Goal: Ask a question

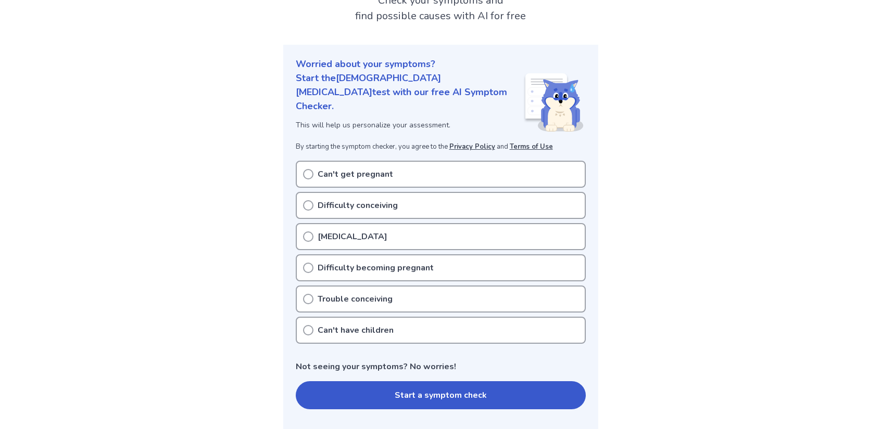
scroll to position [104, 0]
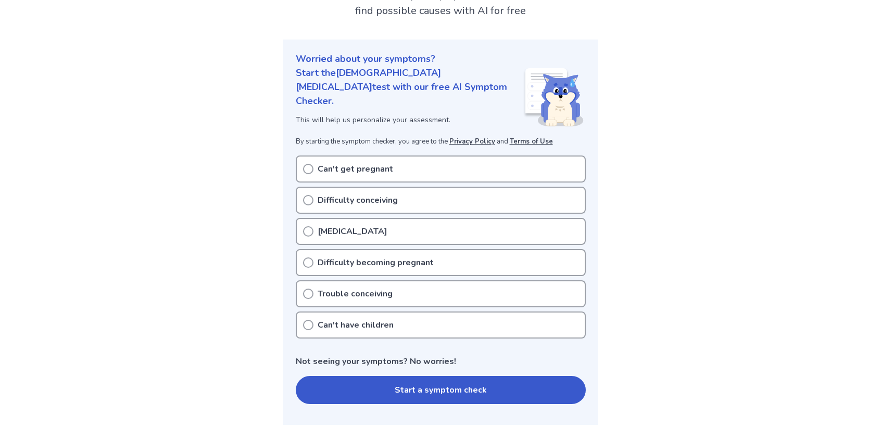
click at [375, 218] on div "[MEDICAL_DATA]" at bounding box center [441, 231] width 290 height 27
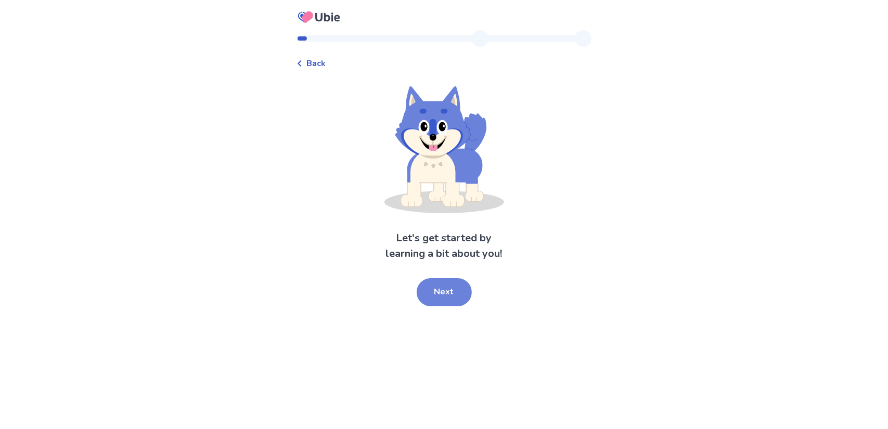
click at [460, 288] on button "Next" at bounding box center [444, 292] width 55 height 28
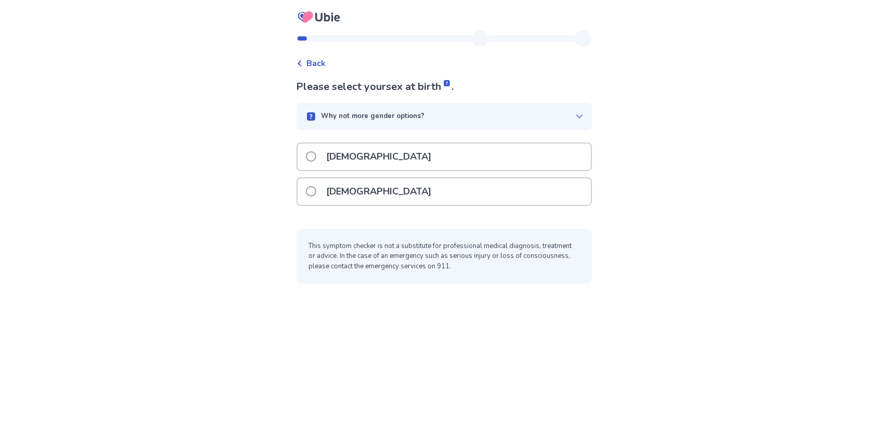
click at [453, 163] on div "[DEMOGRAPHIC_DATA]" at bounding box center [445, 157] width 294 height 27
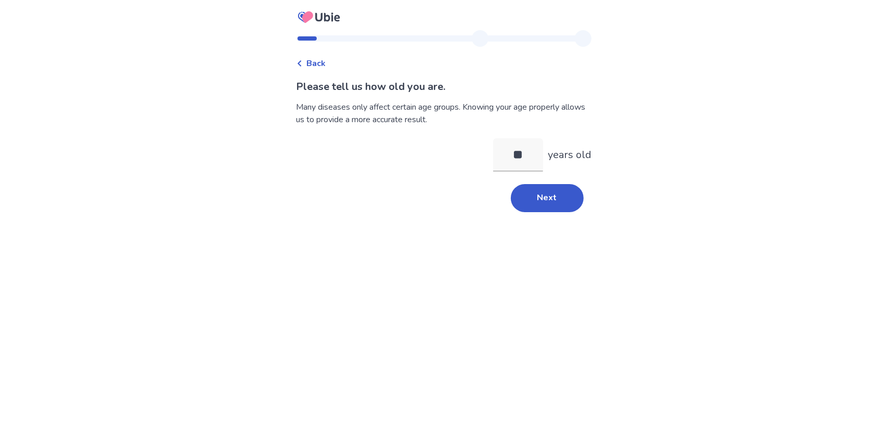
type input "**"
click at [524, 218] on div "Back Please tell us how old you are. Many diseases only affect certain age grou…" at bounding box center [444, 126] width 312 height 192
click at [530, 192] on button "Next" at bounding box center [547, 198] width 73 height 28
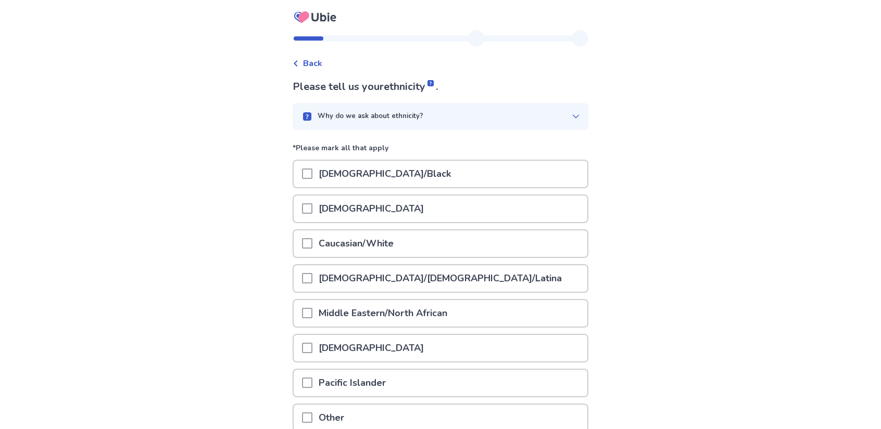
click at [373, 166] on p "[DEMOGRAPHIC_DATA]/Black" at bounding box center [384, 174] width 145 height 27
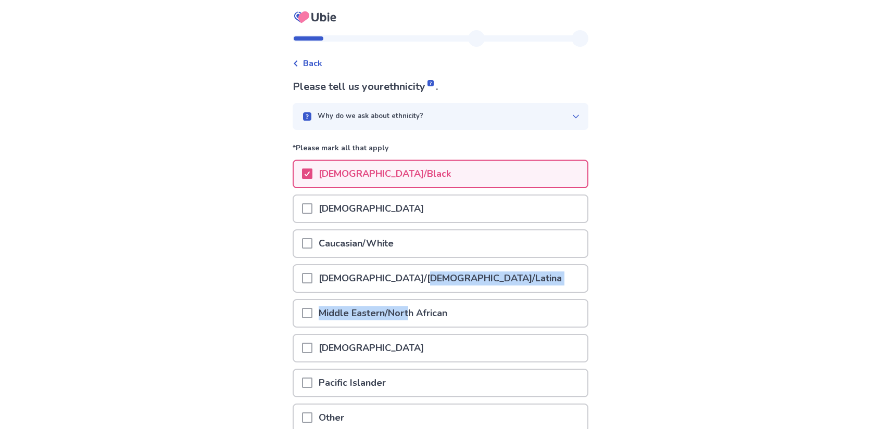
click at [412, 305] on div "*Please mark all that apply [DEMOGRAPHIC_DATA]/Black [DEMOGRAPHIC_DATA]/[DEMOGR…" at bounding box center [440, 291] width 296 height 296
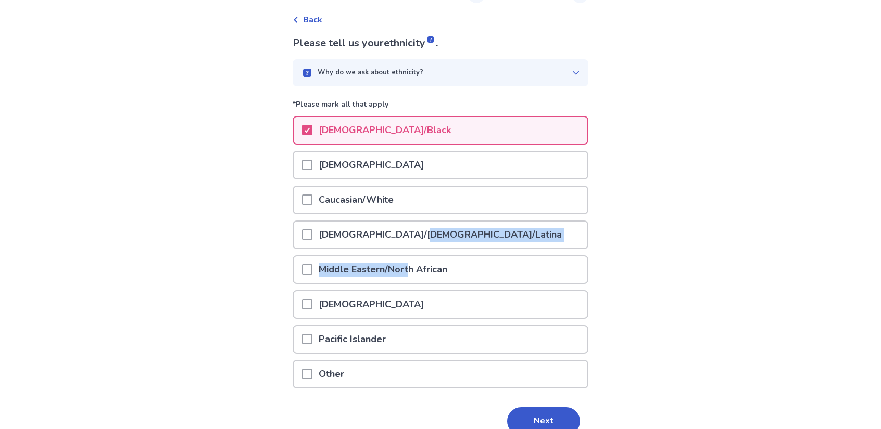
scroll to position [52, 0]
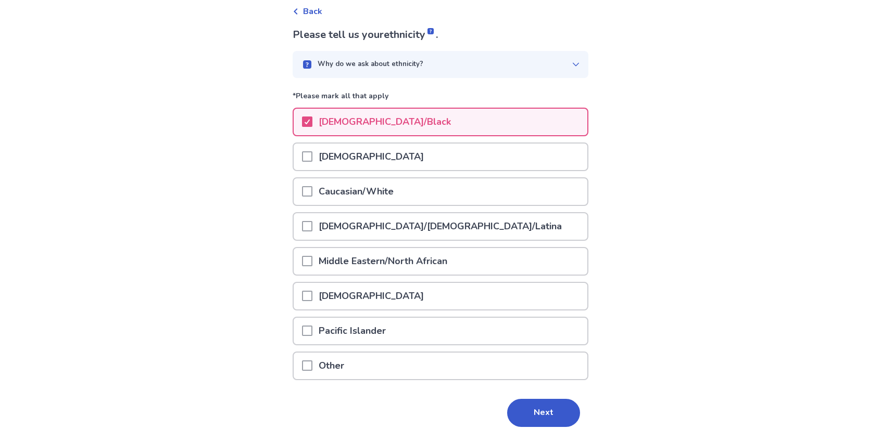
drag, startPoint x: 387, startPoint y: 96, endPoint x: 387, endPoint y: 101, distance: 5.7
click at [387, 96] on p "*Please mark all that apply" at bounding box center [440, 99] width 296 height 17
click at [532, 408] on button "Next" at bounding box center [543, 413] width 73 height 28
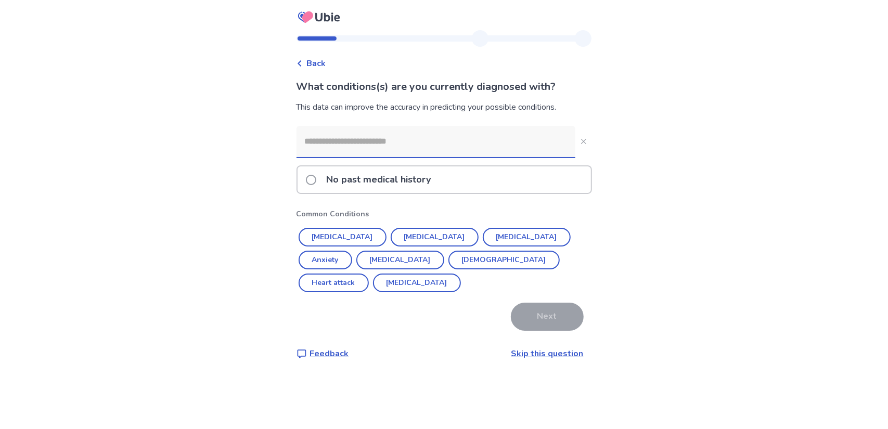
click at [551, 348] on link "Skip this question" at bounding box center [548, 353] width 72 height 11
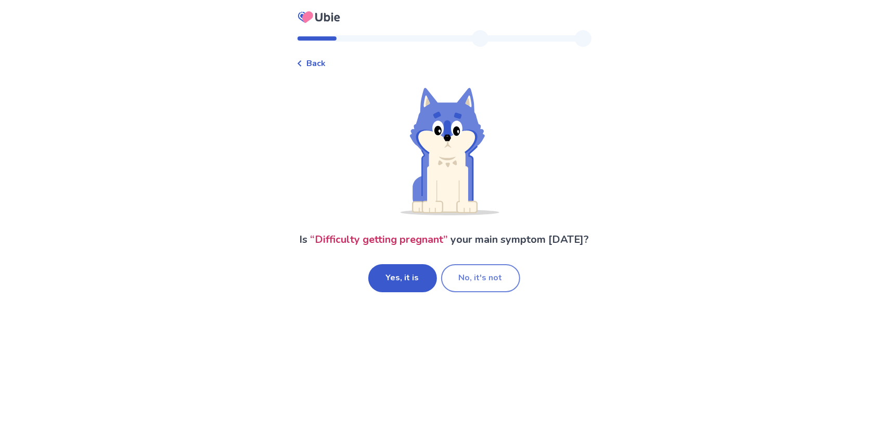
click at [489, 284] on button "No, it's not" at bounding box center [480, 278] width 79 height 28
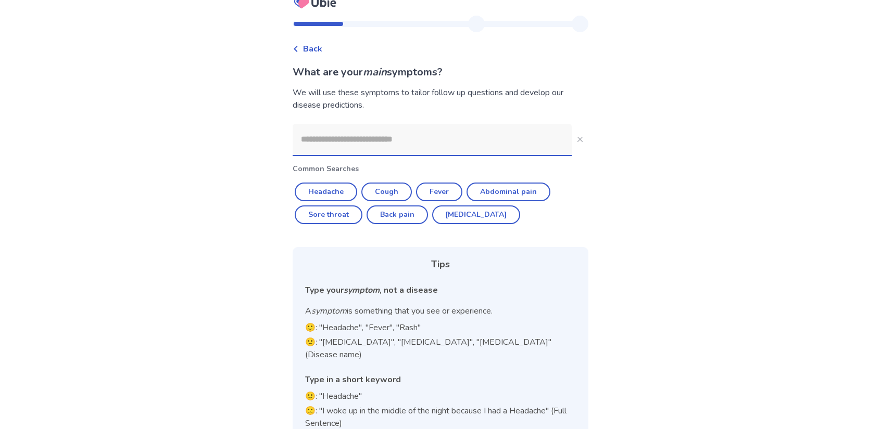
scroll to position [25, 0]
